Goal: Task Accomplishment & Management: Manage account settings

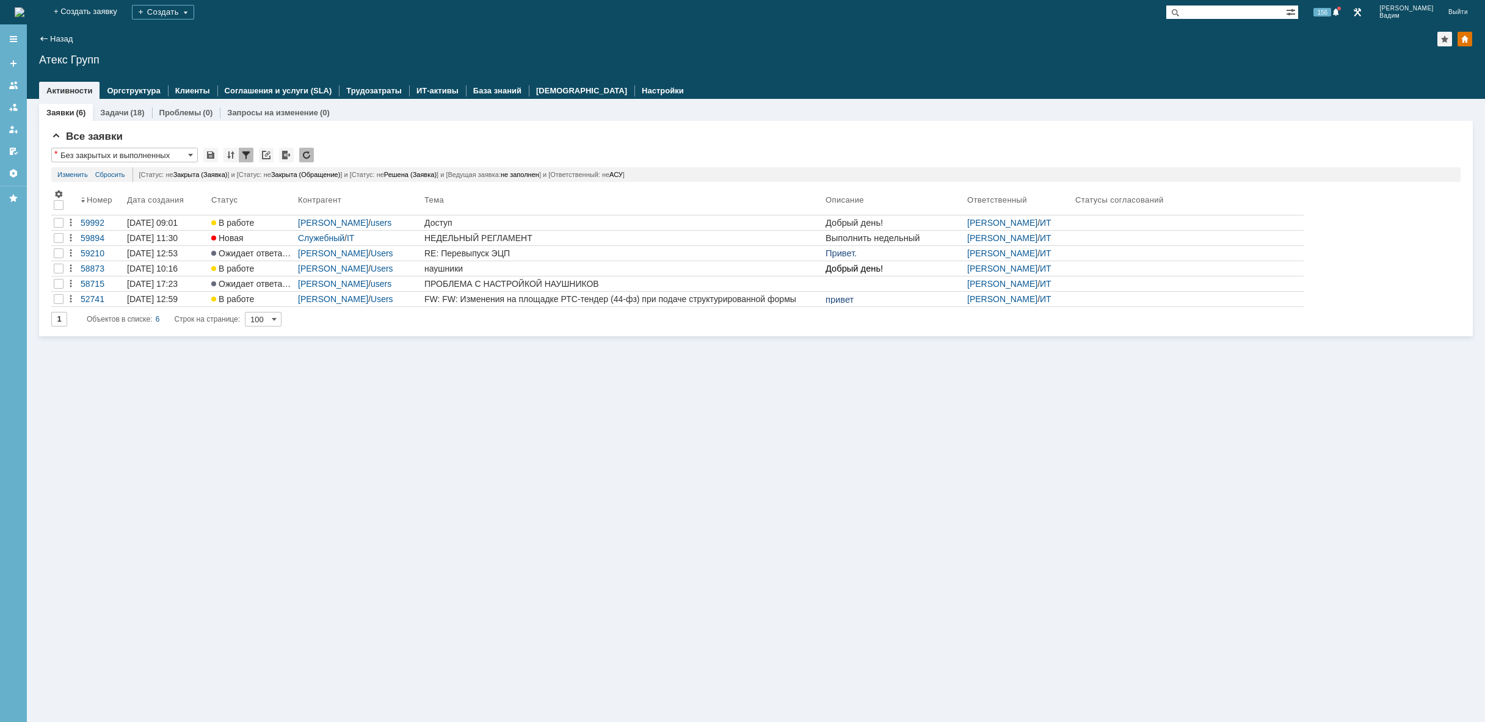
click at [24, 12] on img at bounding box center [20, 12] width 10 height 10
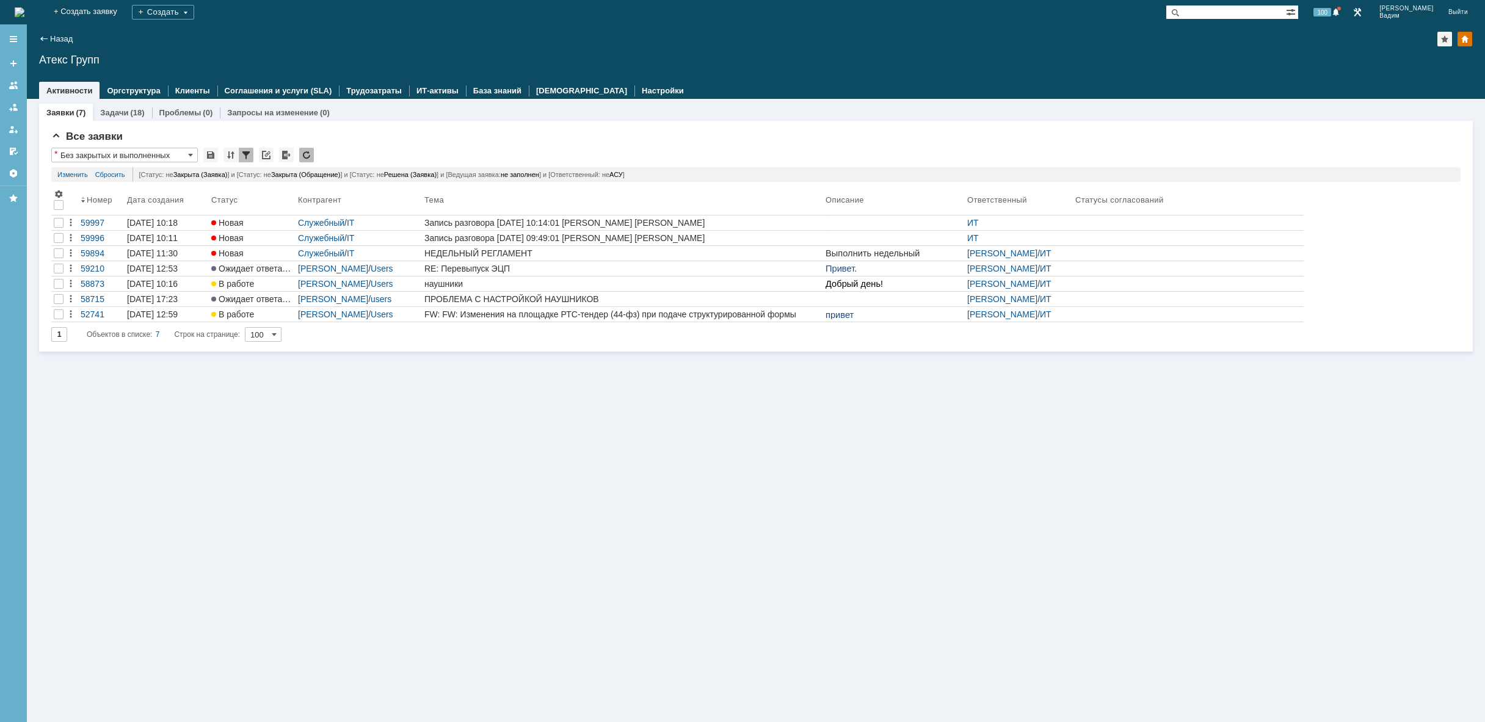
click at [24, 9] on img at bounding box center [20, 12] width 10 height 10
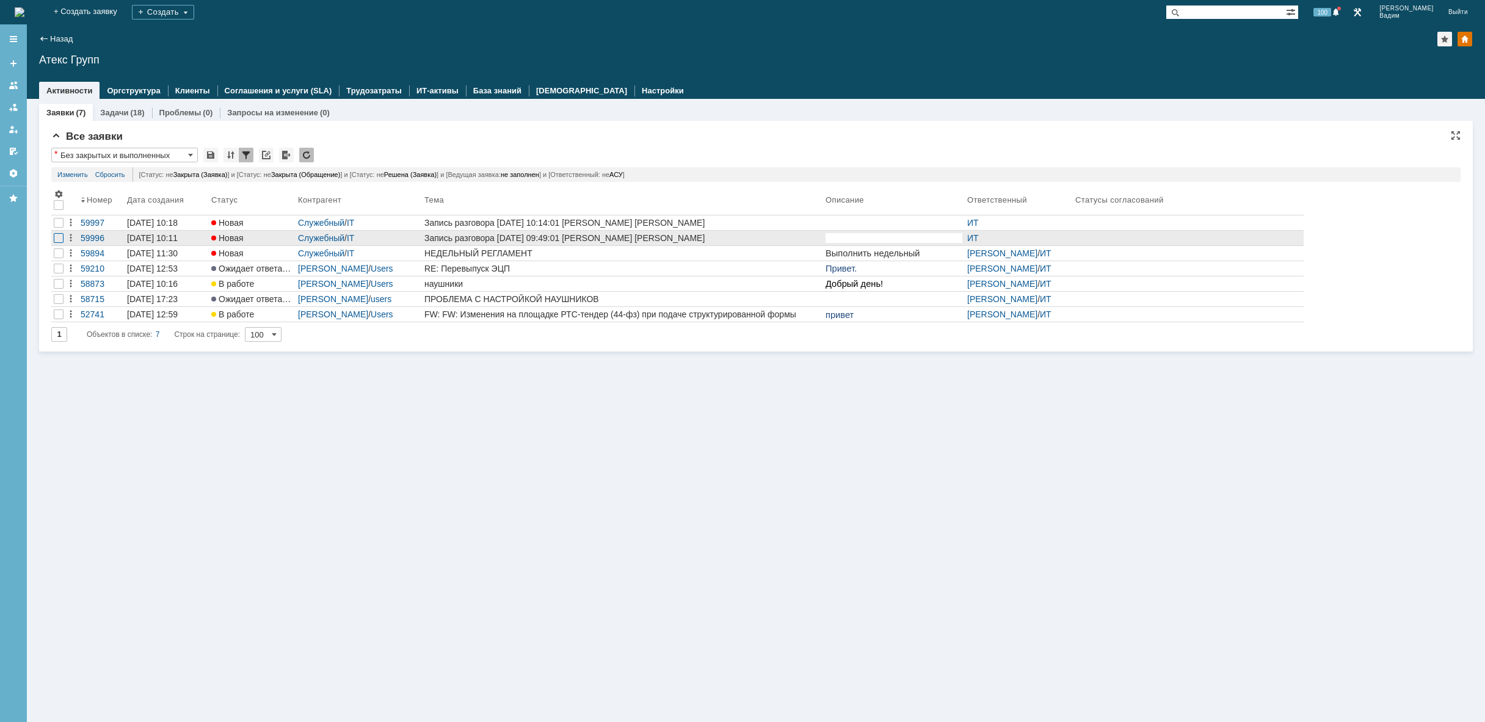
click at [59, 240] on div at bounding box center [59, 238] width 10 height 10
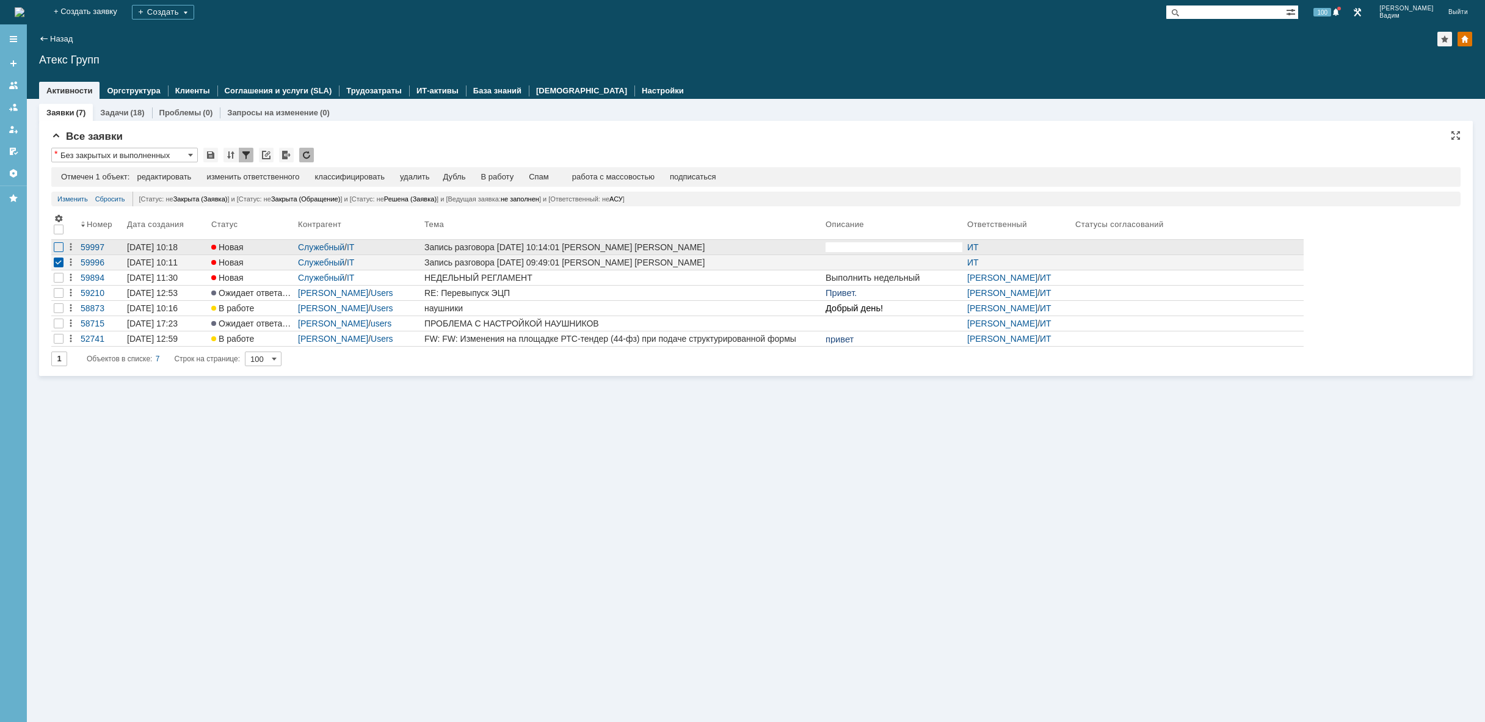
click at [58, 247] on div at bounding box center [59, 247] width 10 height 10
click at [388, 176] on div "удалить" at bounding box center [388, 177] width 29 height 10
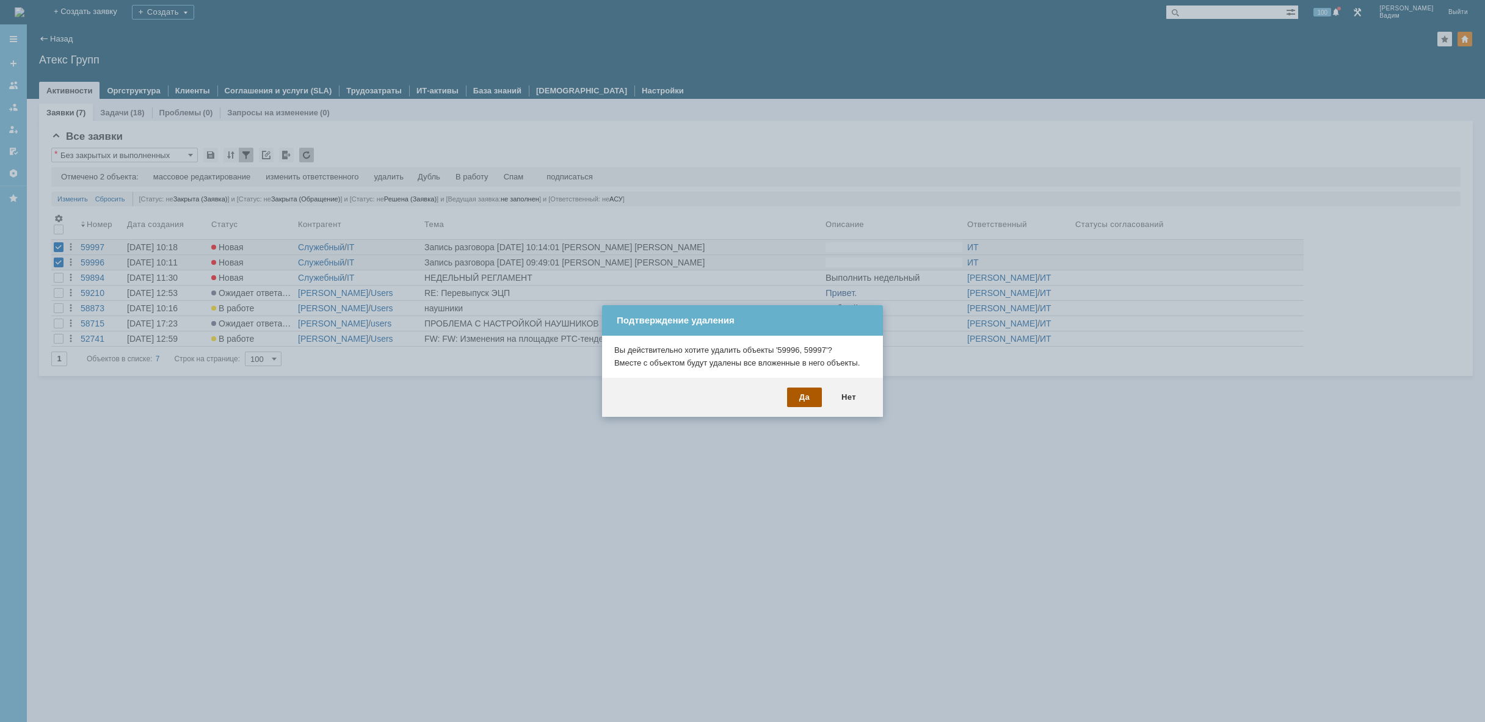
click at [802, 400] on div "Да" at bounding box center [804, 398] width 35 height 20
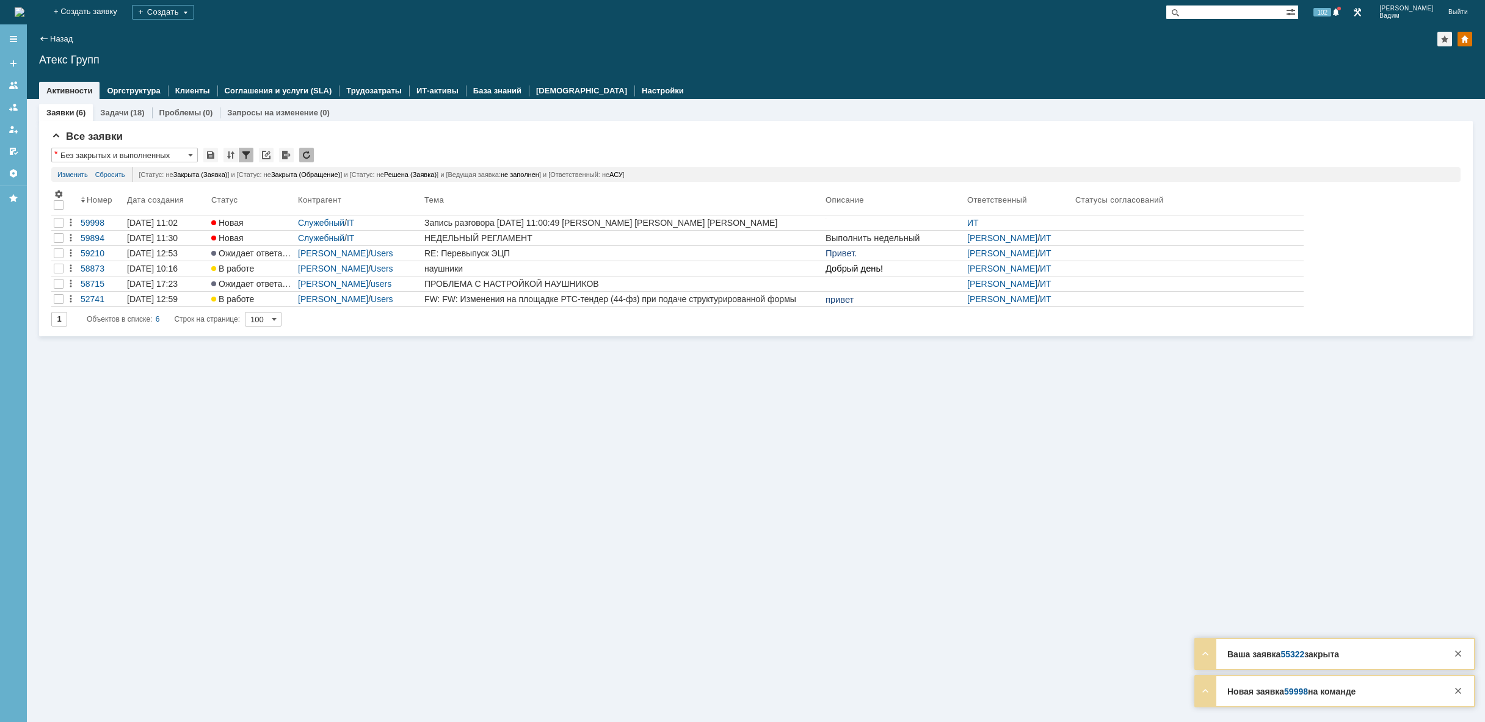
click at [24, 9] on img at bounding box center [20, 12] width 10 height 10
